Goal: Share content

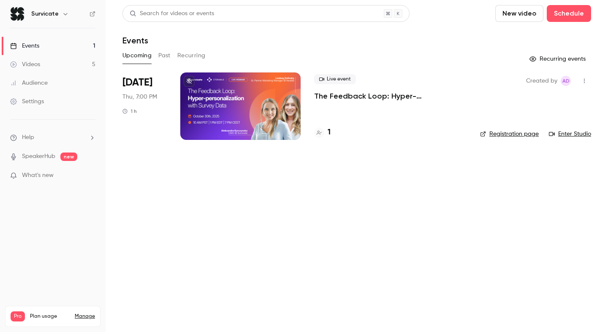
click at [342, 90] on div "Live event The Feedback Loop: Hyper-personalization with Survey Data" at bounding box center [390, 87] width 152 height 27
click at [353, 95] on p "The Feedback Loop: Hyper-personalization with Survey Data" at bounding box center [390, 96] width 152 height 10
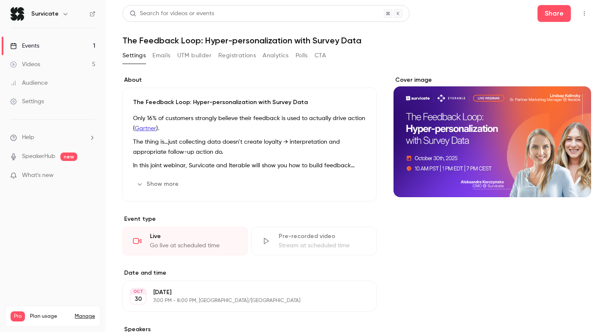
click at [581, 15] on icon "button" at bounding box center [584, 14] width 7 height 6
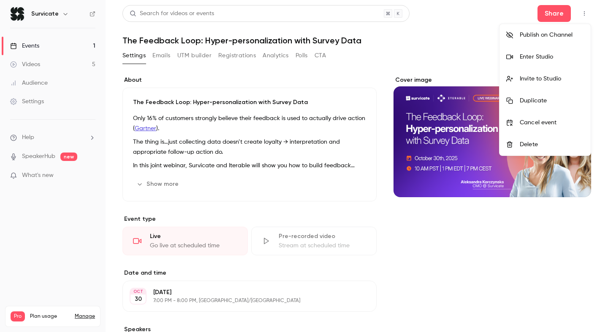
click at [480, 35] on div at bounding box center [304, 166] width 608 height 332
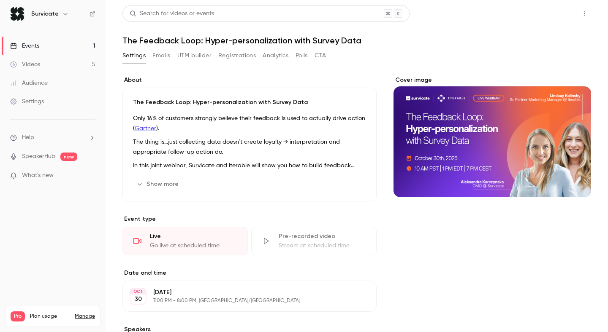
click at [552, 19] on button "Share" at bounding box center [553, 13] width 33 height 17
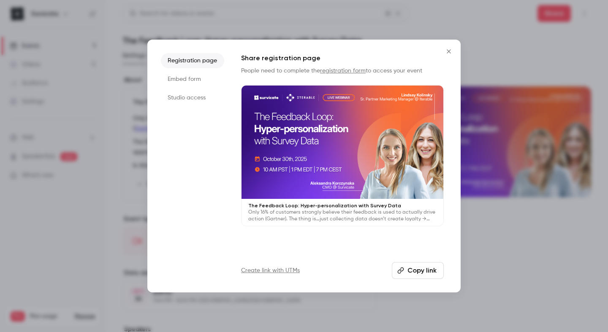
click at [191, 81] on li "Embed form" at bounding box center [192, 79] width 63 height 15
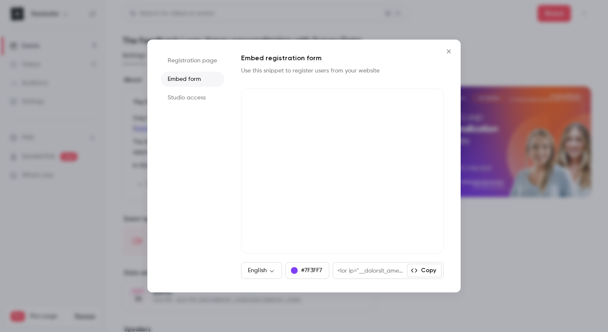
click at [449, 51] on icon "Close" at bounding box center [448, 51] width 4 height 4
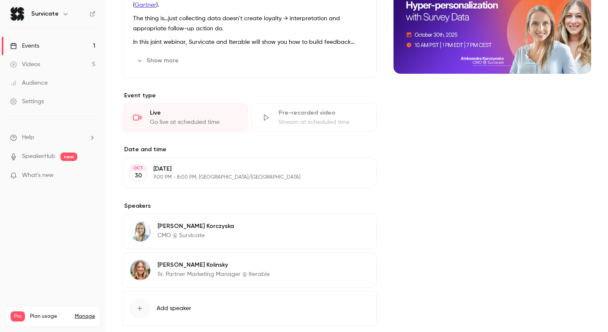
scroll to position [170, 0]
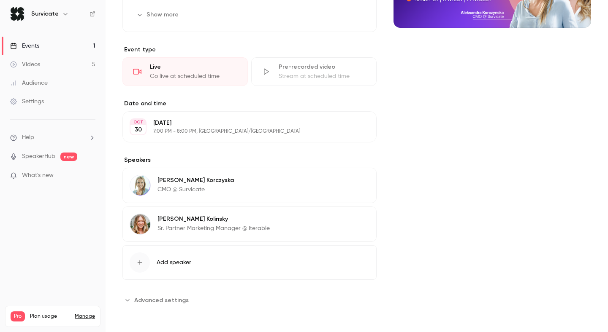
click at [57, 48] on link "Events 1" at bounding box center [52, 46] width 105 height 19
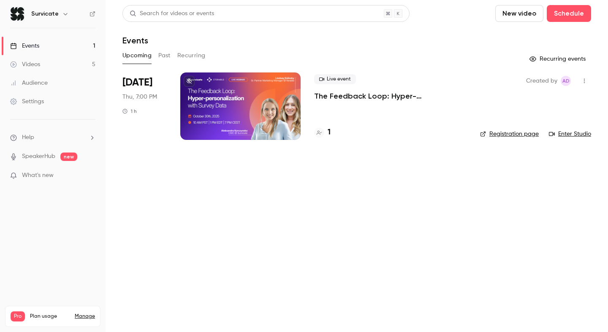
click at [584, 80] on icon "button" at bounding box center [584, 81] width 7 height 6
click at [530, 100] on div "Share" at bounding box center [551, 102] width 64 height 8
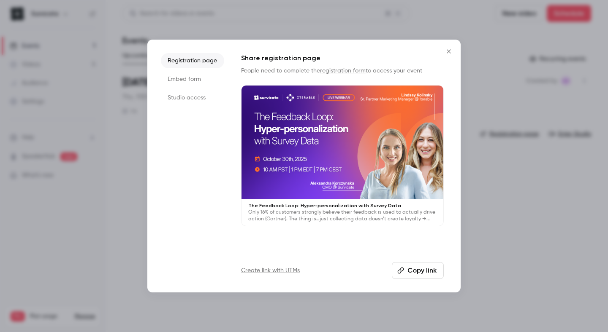
click at [324, 71] on link "registration form" at bounding box center [343, 71] width 46 height 6
click at [186, 79] on li "Embed form" at bounding box center [192, 79] width 63 height 15
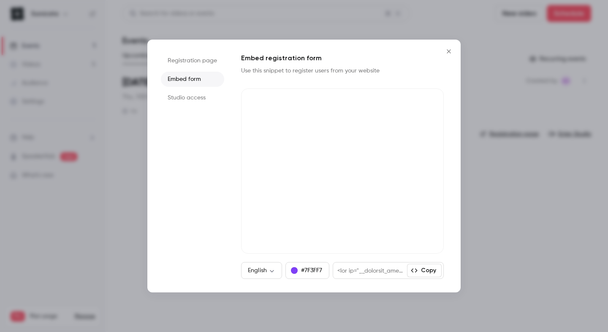
click at [449, 49] on icon "Close" at bounding box center [448, 51] width 10 height 7
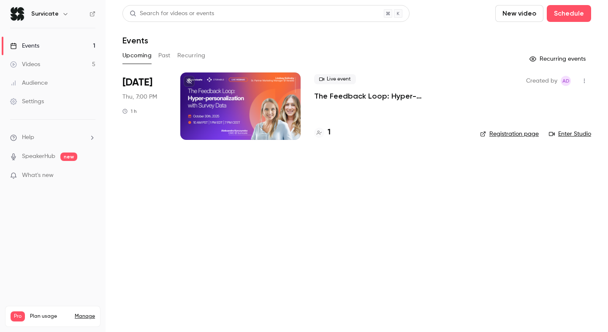
click at [166, 55] on button "Past" at bounding box center [164, 56] width 12 height 14
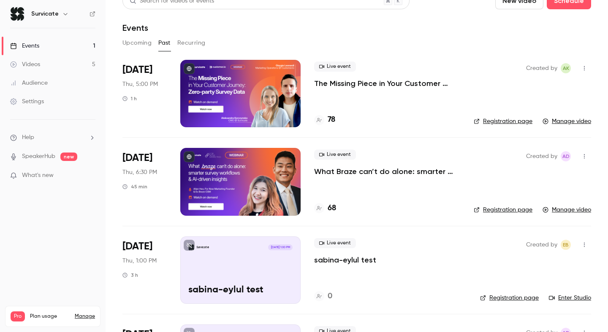
scroll to position [8, 0]
